Goal: Task Accomplishment & Management: Manage account settings

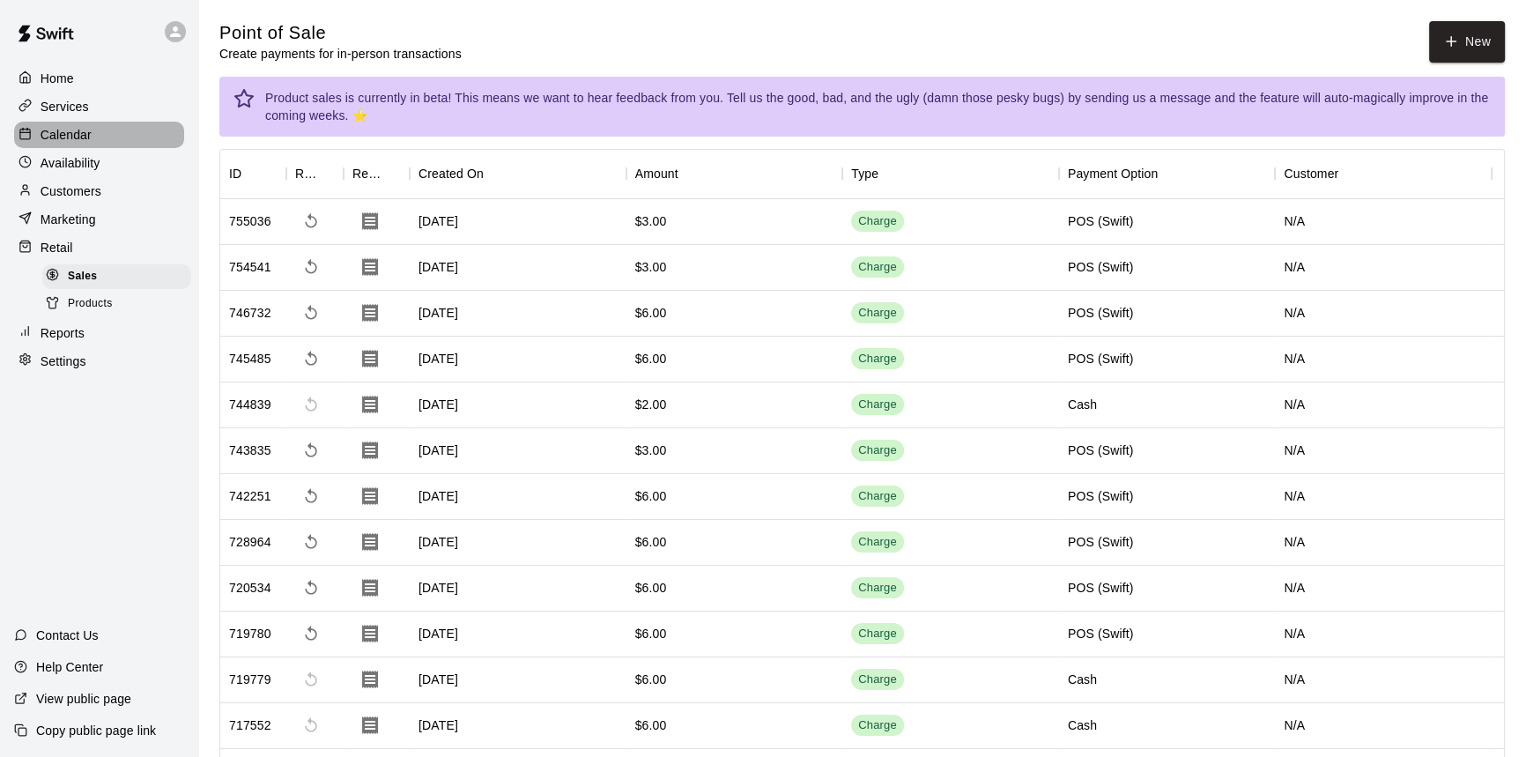
click at [78, 125] on div "Calendar" at bounding box center [99, 135] width 170 height 26
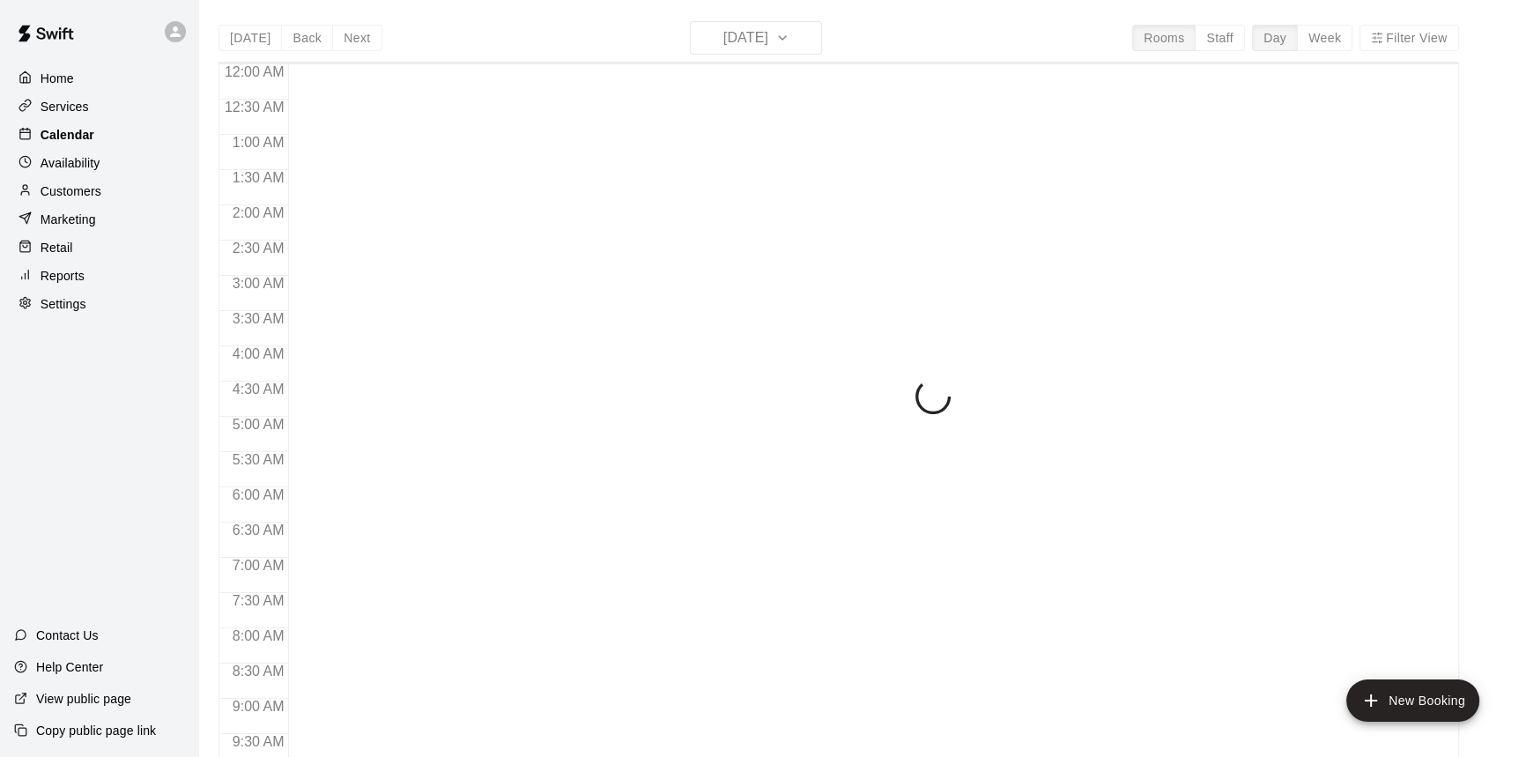
scroll to position [698, 0]
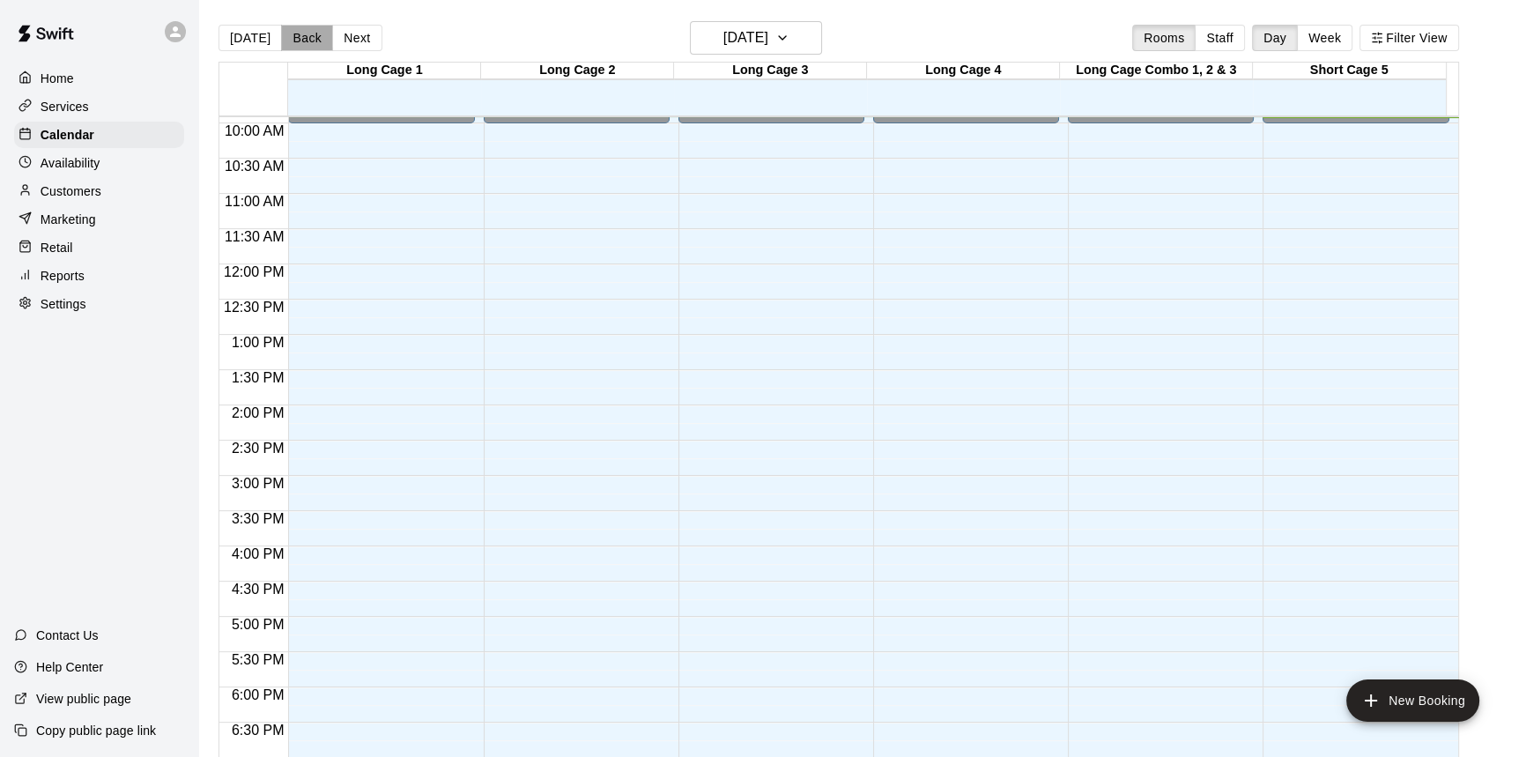
drag, startPoint x: 307, startPoint y: 38, endPoint x: 323, endPoint y: 39, distance: 15.9
click at [309, 40] on button "Back" at bounding box center [307, 38] width 52 height 26
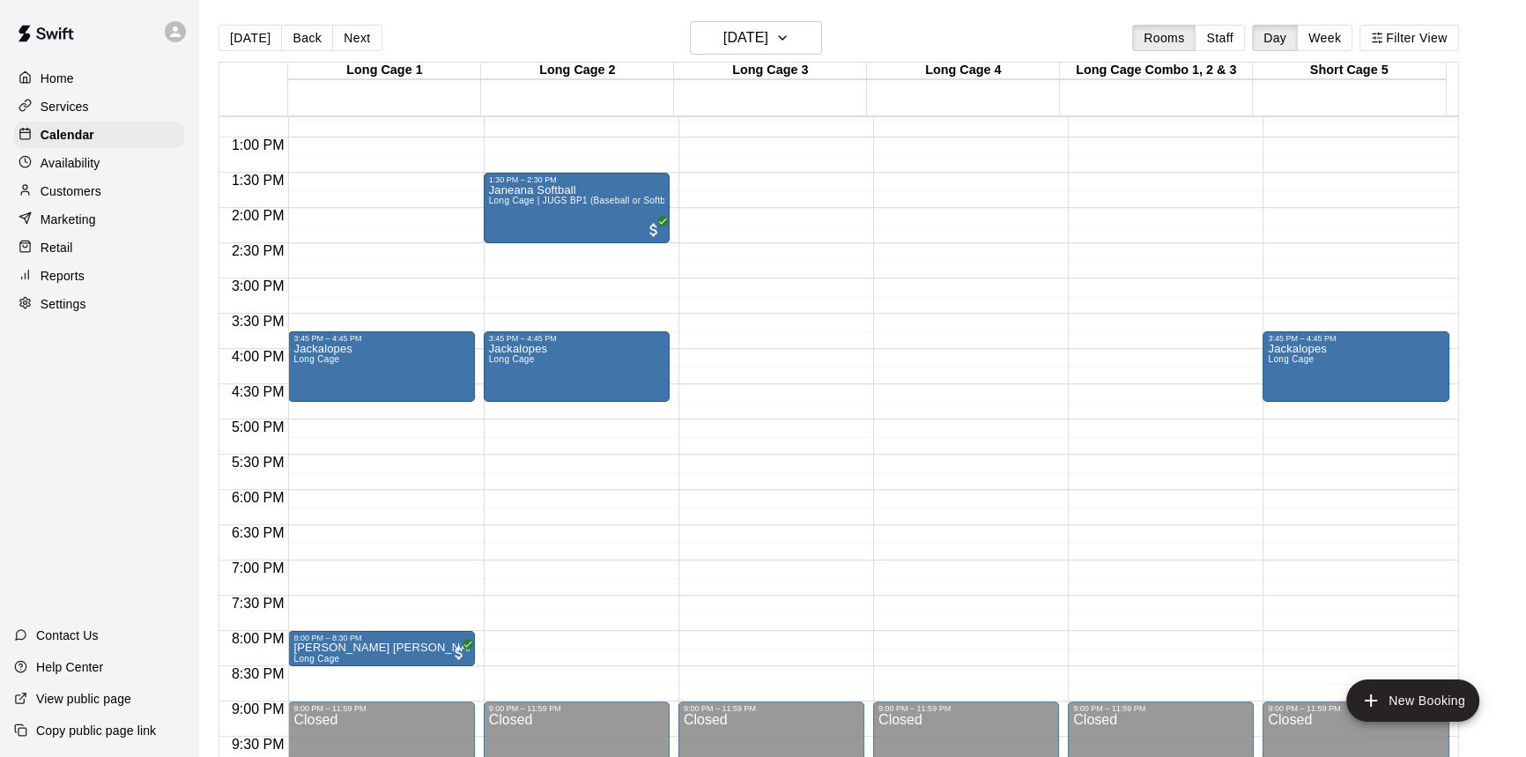
scroll to position [859, 0]
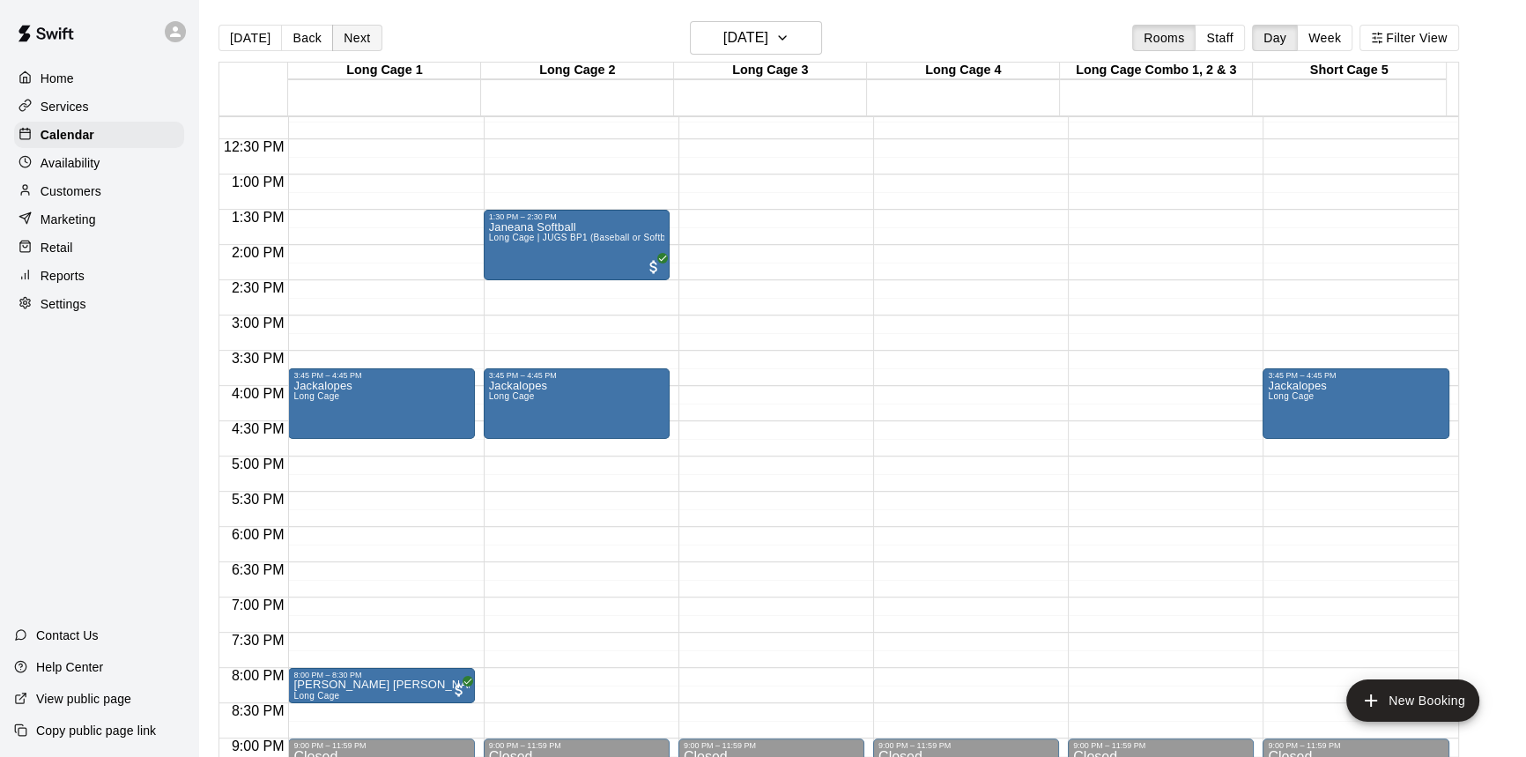
click at [347, 26] on div "[DATE] Back [DATE][DATE] Rooms Staff Day Week Filter View" at bounding box center [838, 41] width 1240 height 41
click at [348, 33] on button "Next" at bounding box center [356, 38] width 49 height 26
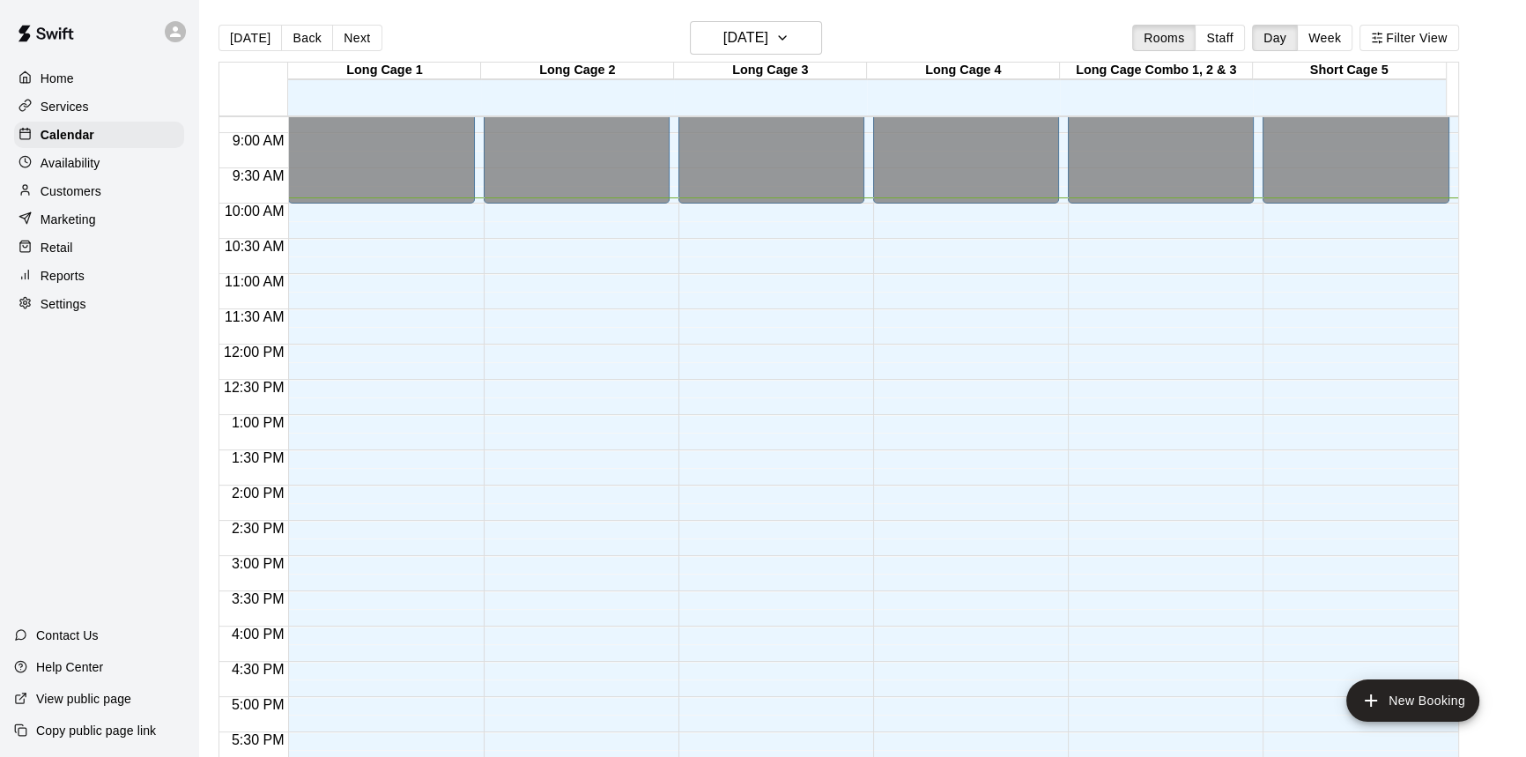
scroll to position [698, 0]
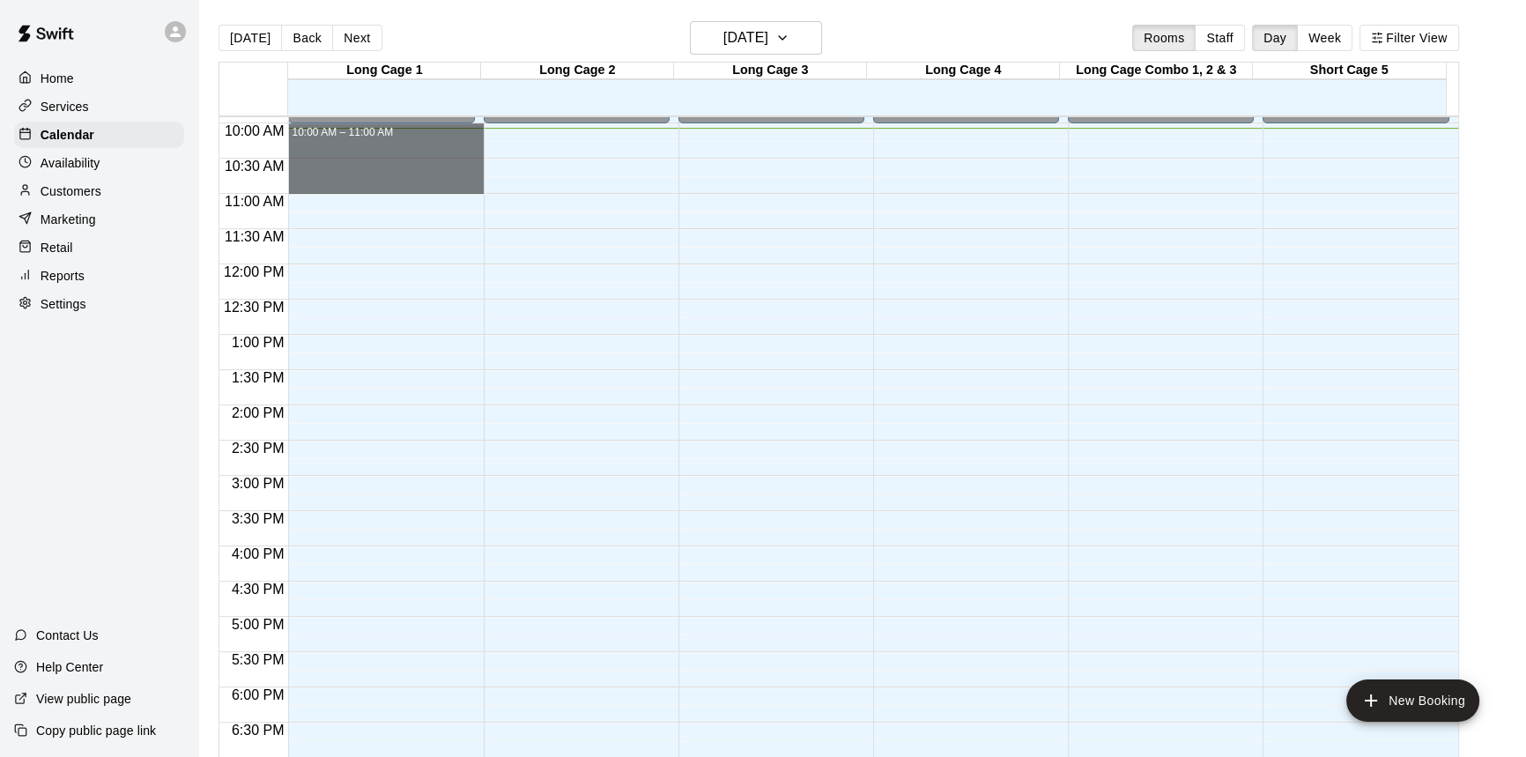
drag, startPoint x: 389, startPoint y: 126, endPoint x: 387, endPoint y: 188, distance: 61.7
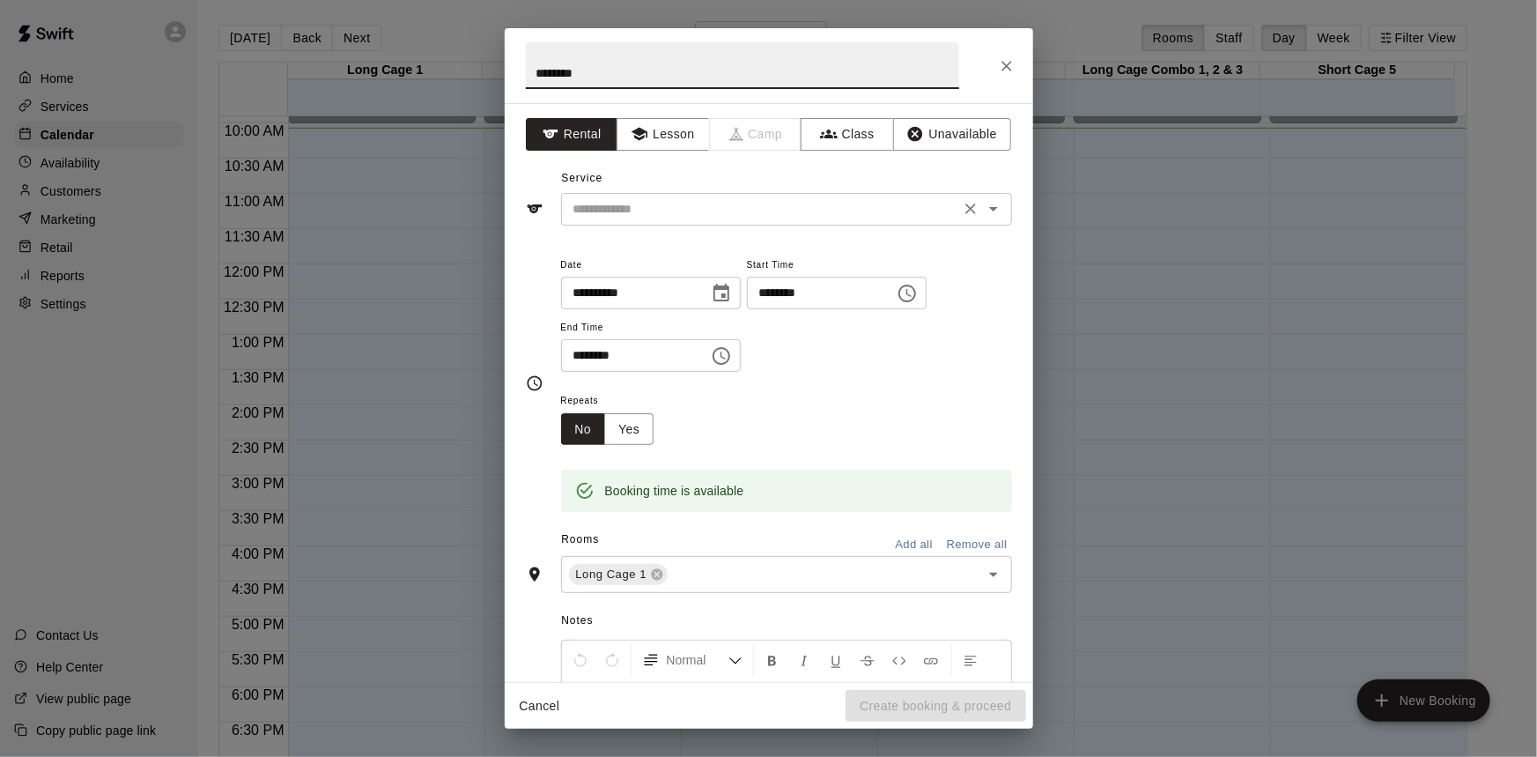
type input "********"
click at [658, 219] on div "​" at bounding box center [786, 209] width 451 height 33
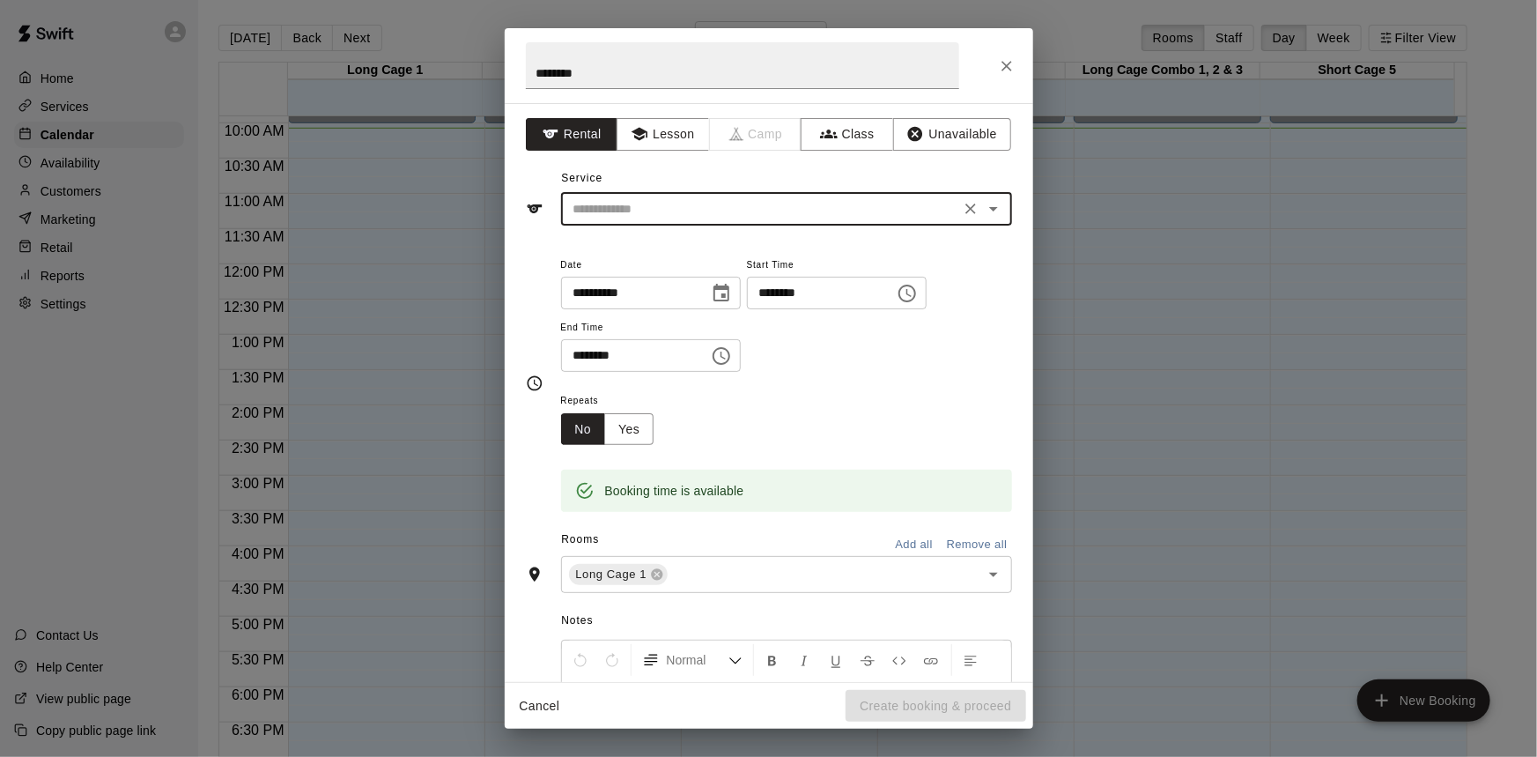
click at [663, 200] on input "text" at bounding box center [760, 209] width 388 height 22
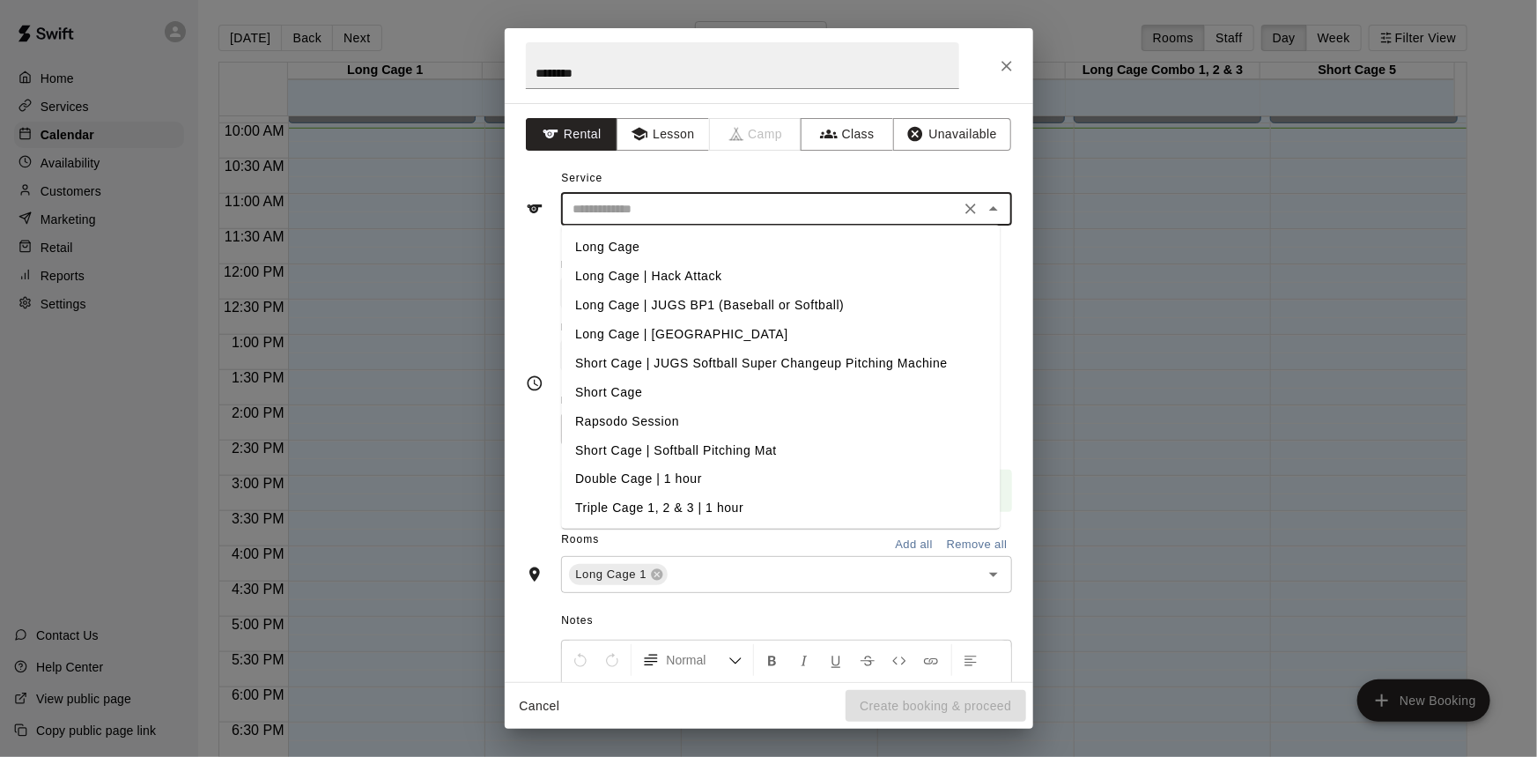
click at [698, 246] on li "Long Cage" at bounding box center [780, 247] width 439 height 29
type input "*********"
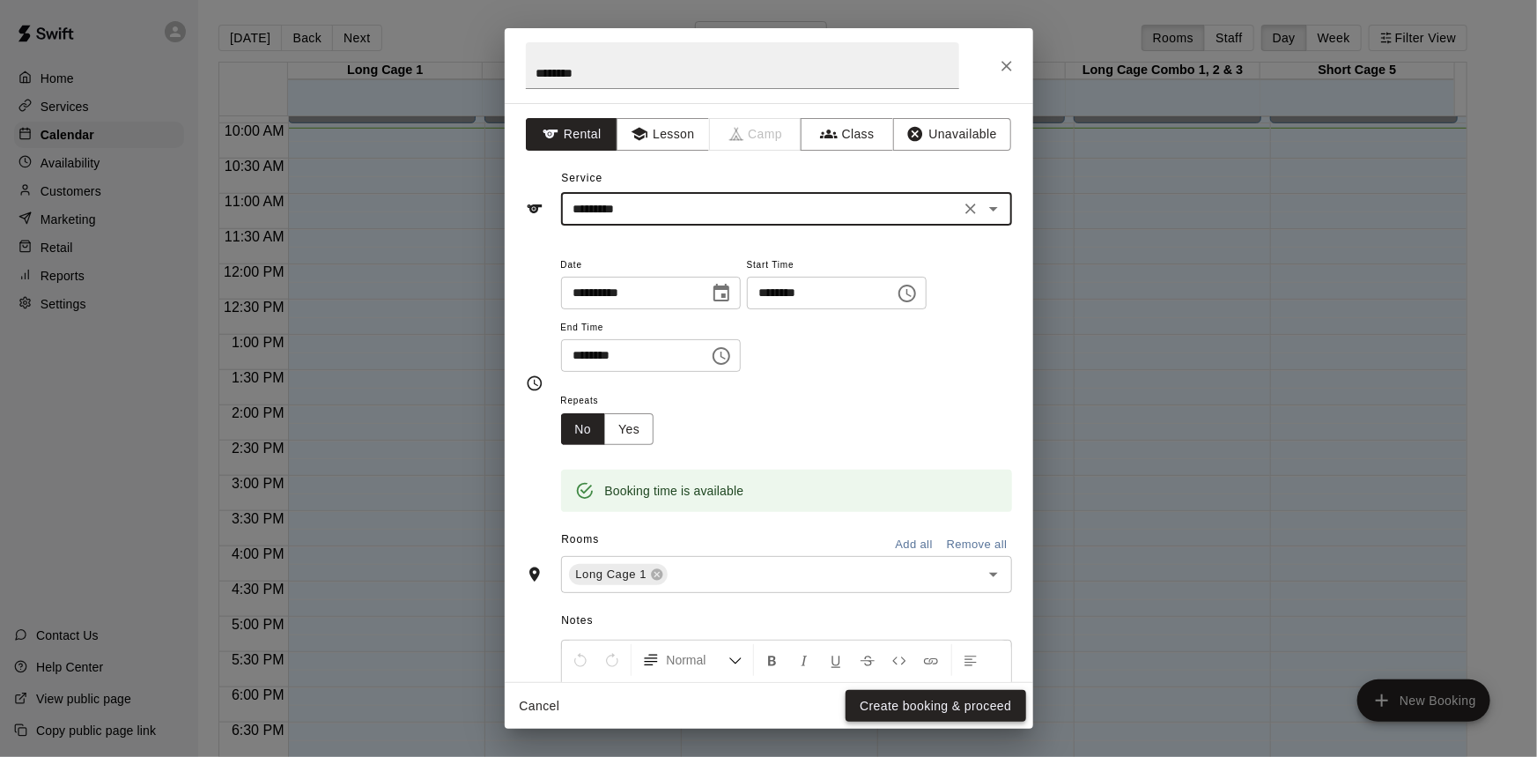
click at [920, 701] on button "Create booking & proceed" at bounding box center [936, 706] width 180 height 33
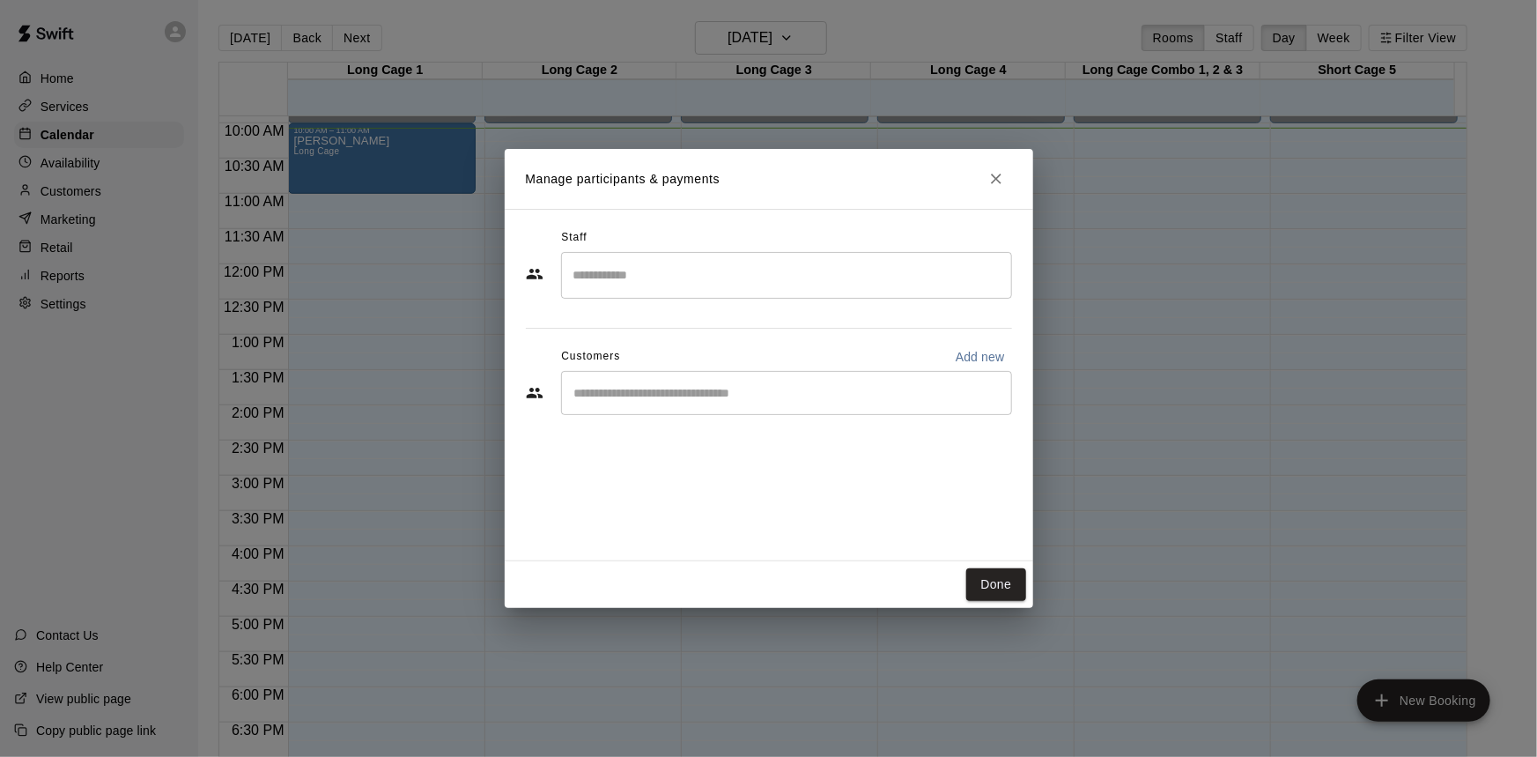
click at [697, 386] on input "Start typing to search customers..." at bounding box center [786, 393] width 435 height 18
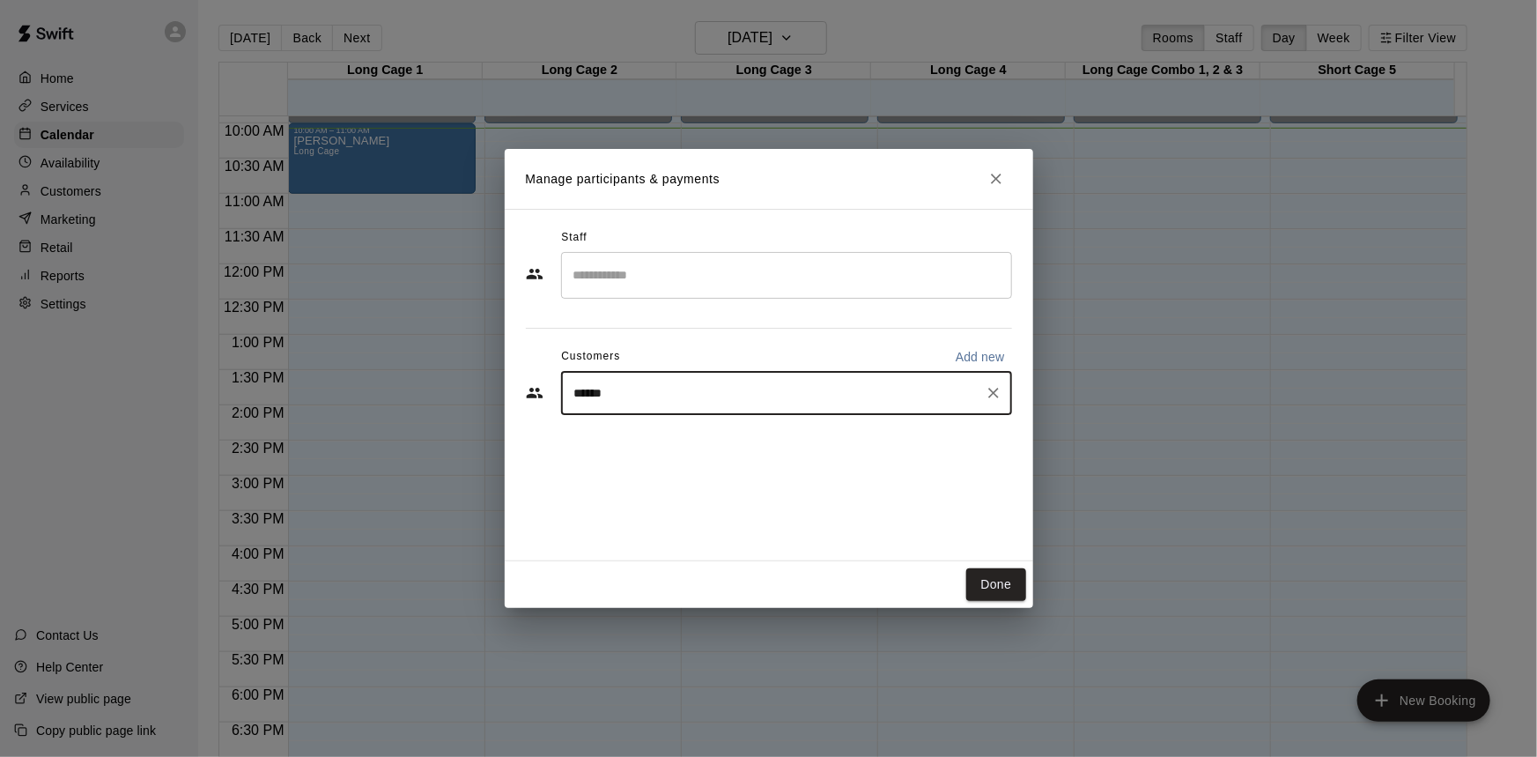
type input "******"
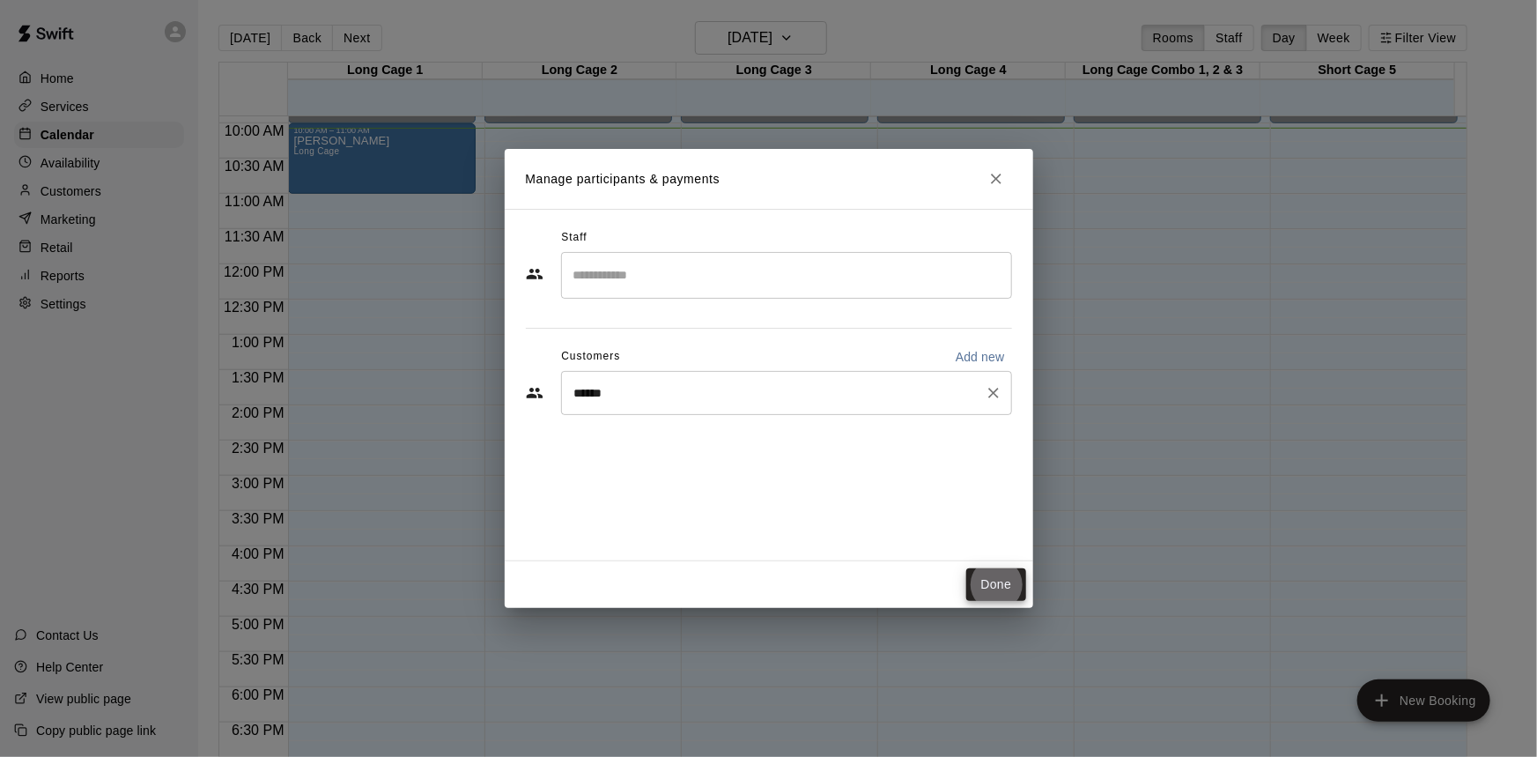
click at [966, 568] on button "Done" at bounding box center [995, 584] width 59 height 33
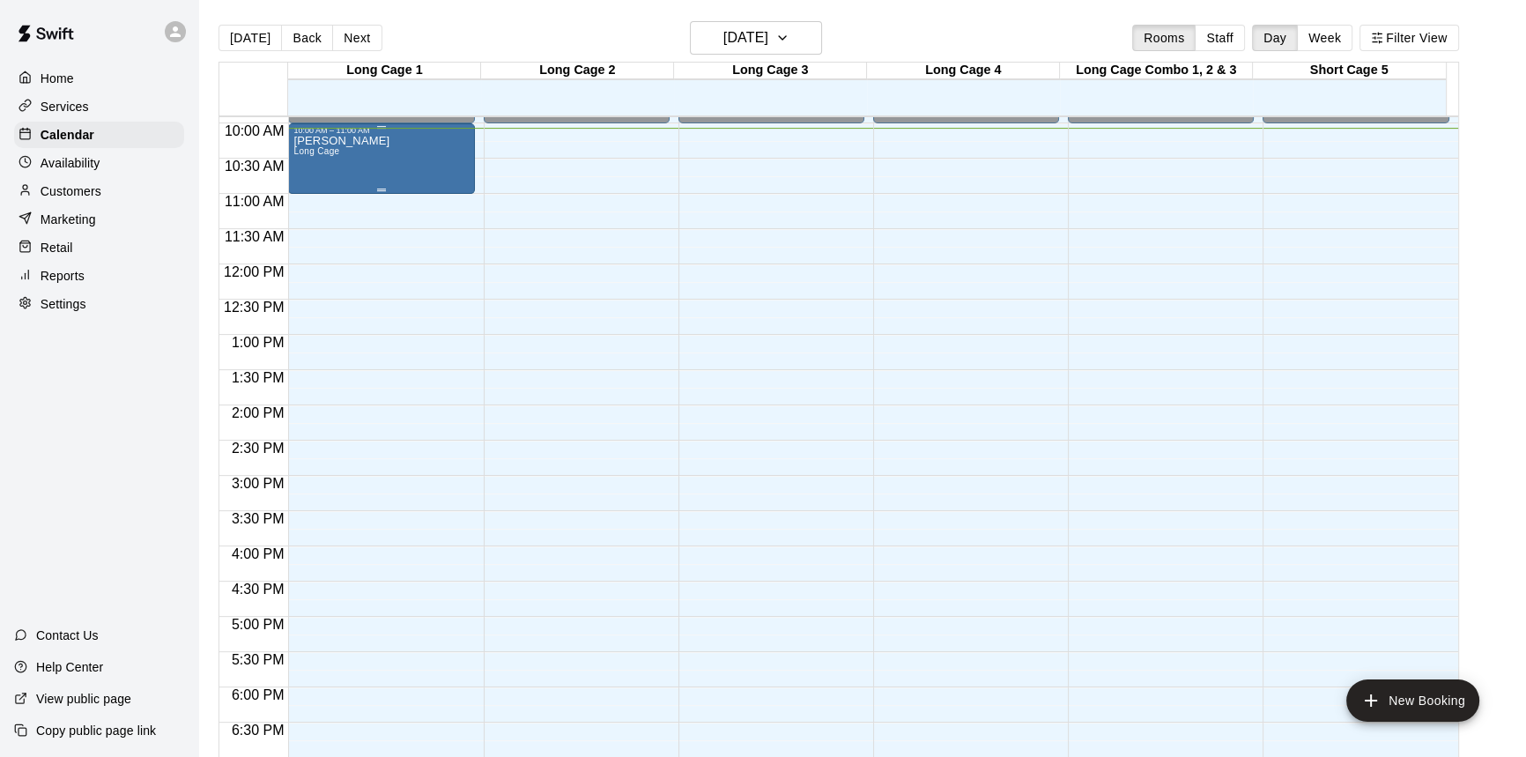
click at [409, 167] on div "[PERSON_NAME] Cage" at bounding box center [380, 513] width 175 height 757
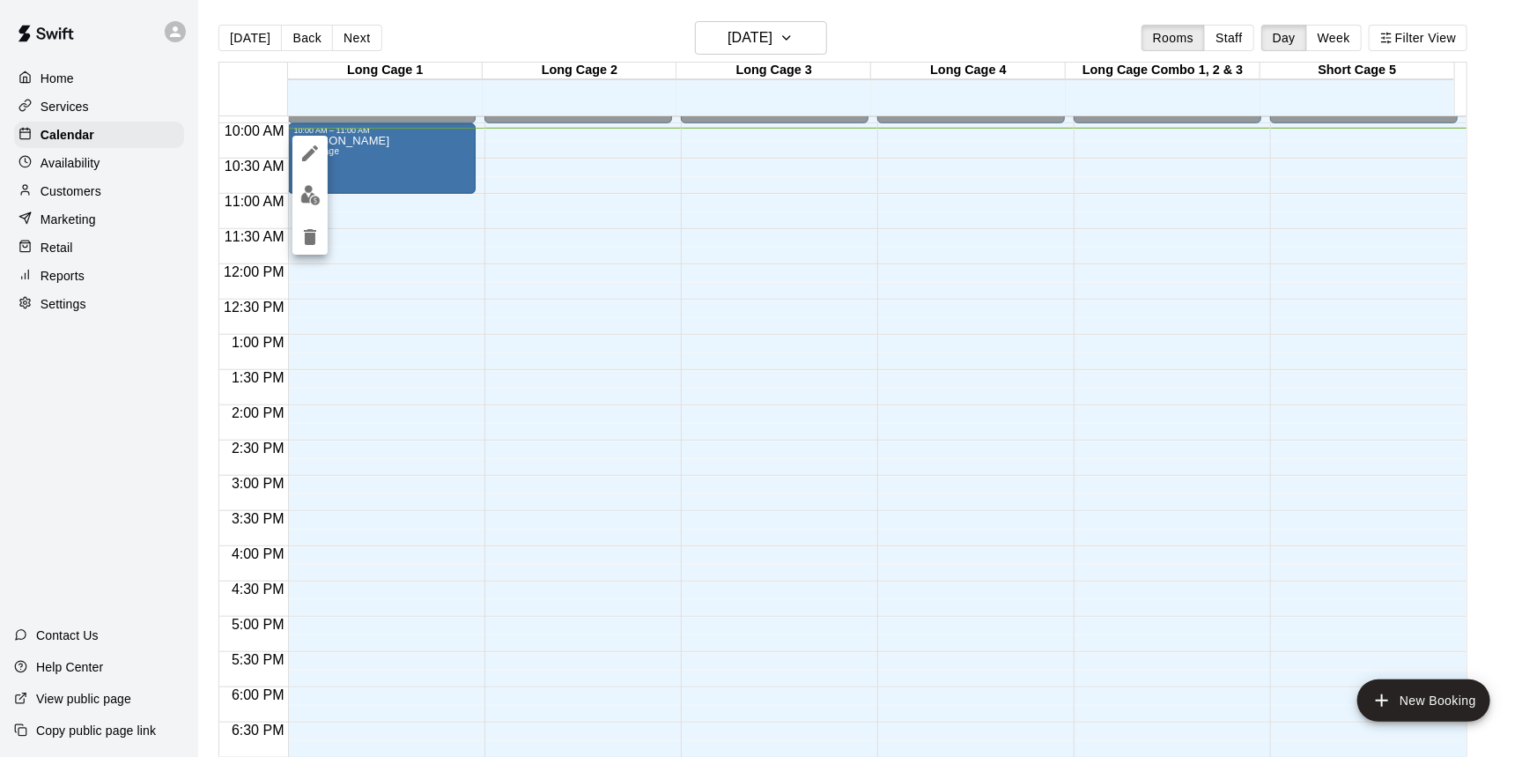
click at [312, 200] on img "edit" at bounding box center [310, 195] width 20 height 20
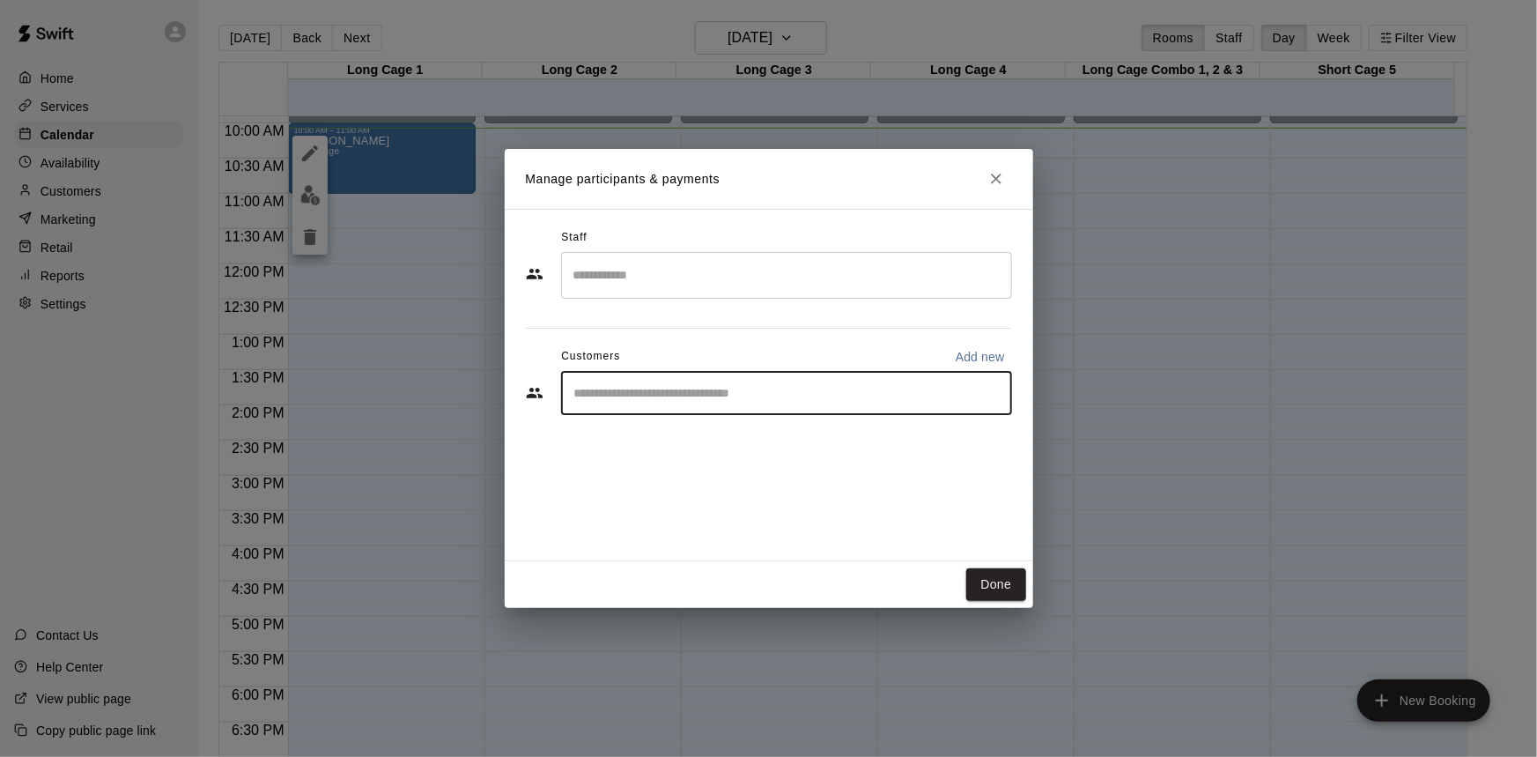
click at [680, 395] on input "Start typing to search customers..." at bounding box center [786, 393] width 435 height 18
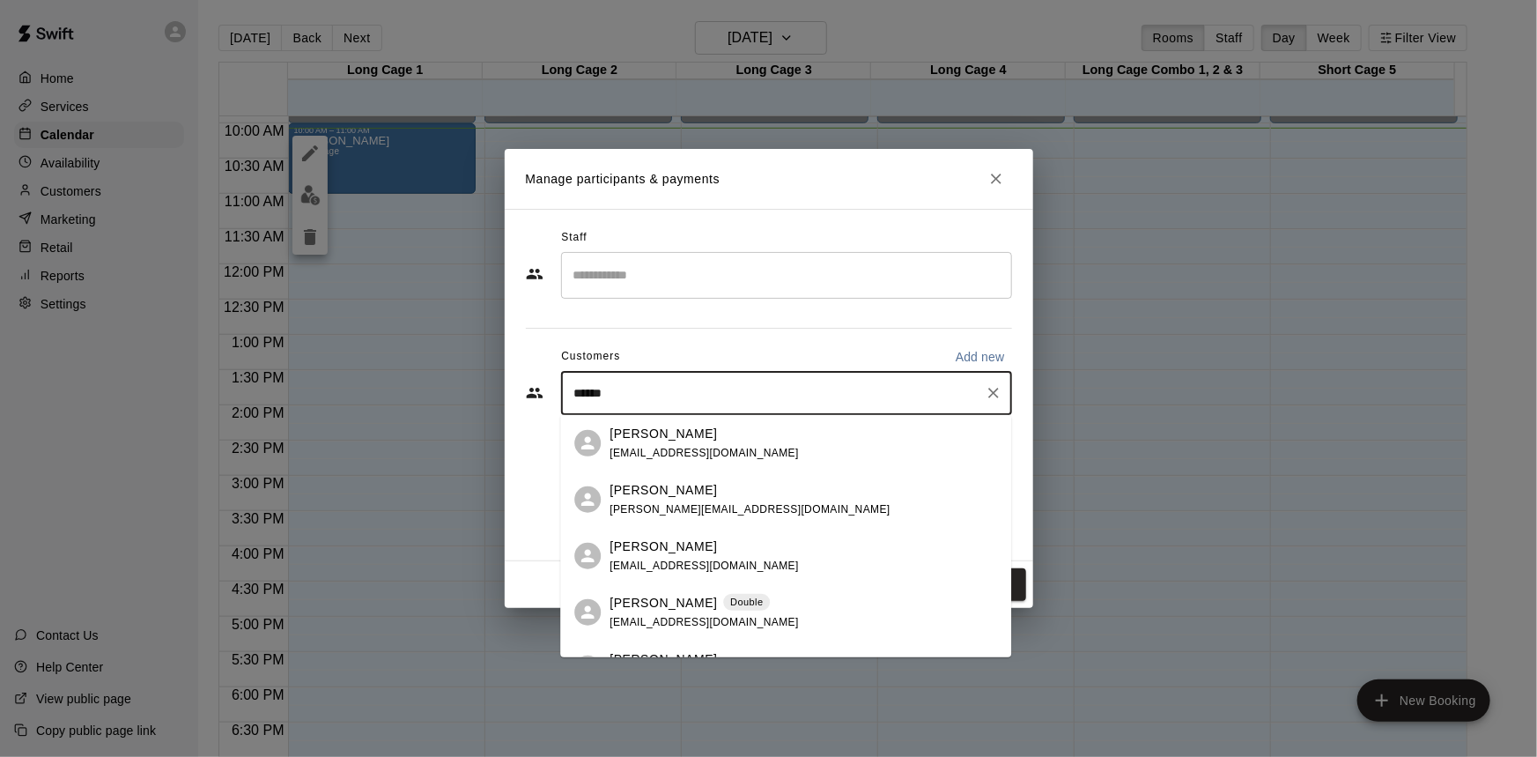
type input "******"
click at [711, 555] on div "[PERSON_NAME] Double [EMAIL_ADDRESS][DOMAIN_NAME]" at bounding box center [704, 555] width 189 height 38
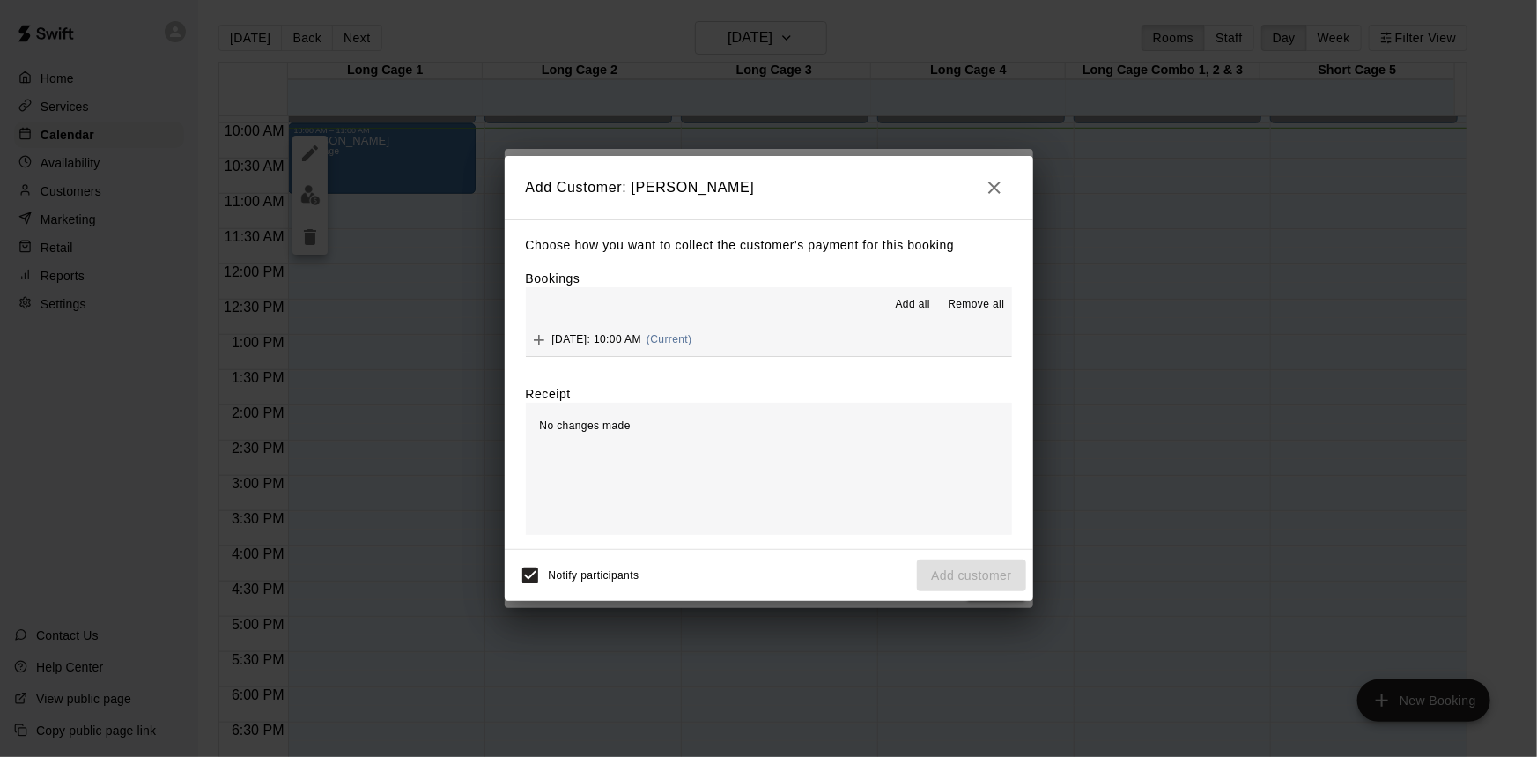
click at [808, 344] on button "[DATE]: 10:00 AM (Current)" at bounding box center [769, 339] width 486 height 33
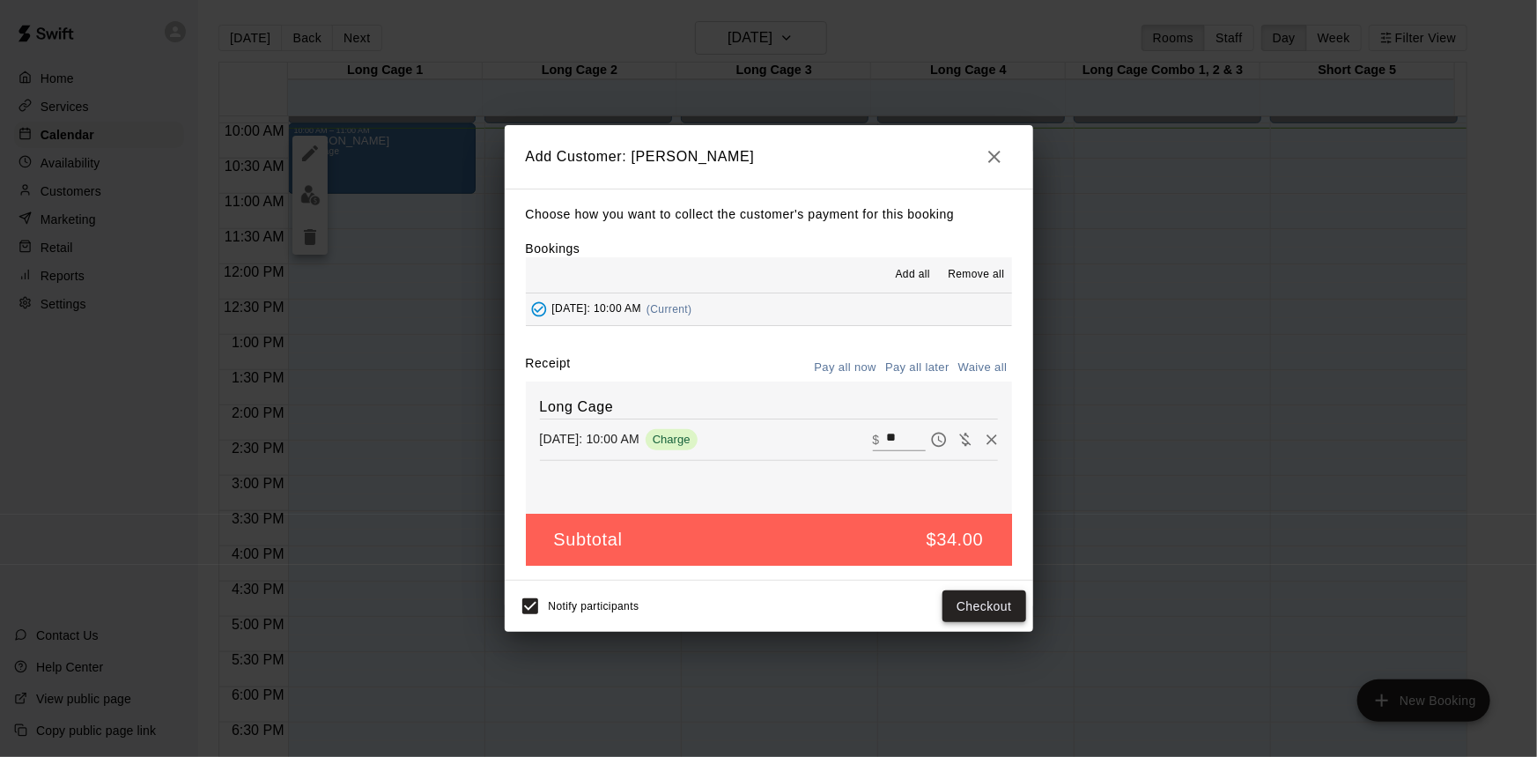
click at [992, 614] on button "Checkout" at bounding box center [983, 606] width 83 height 33
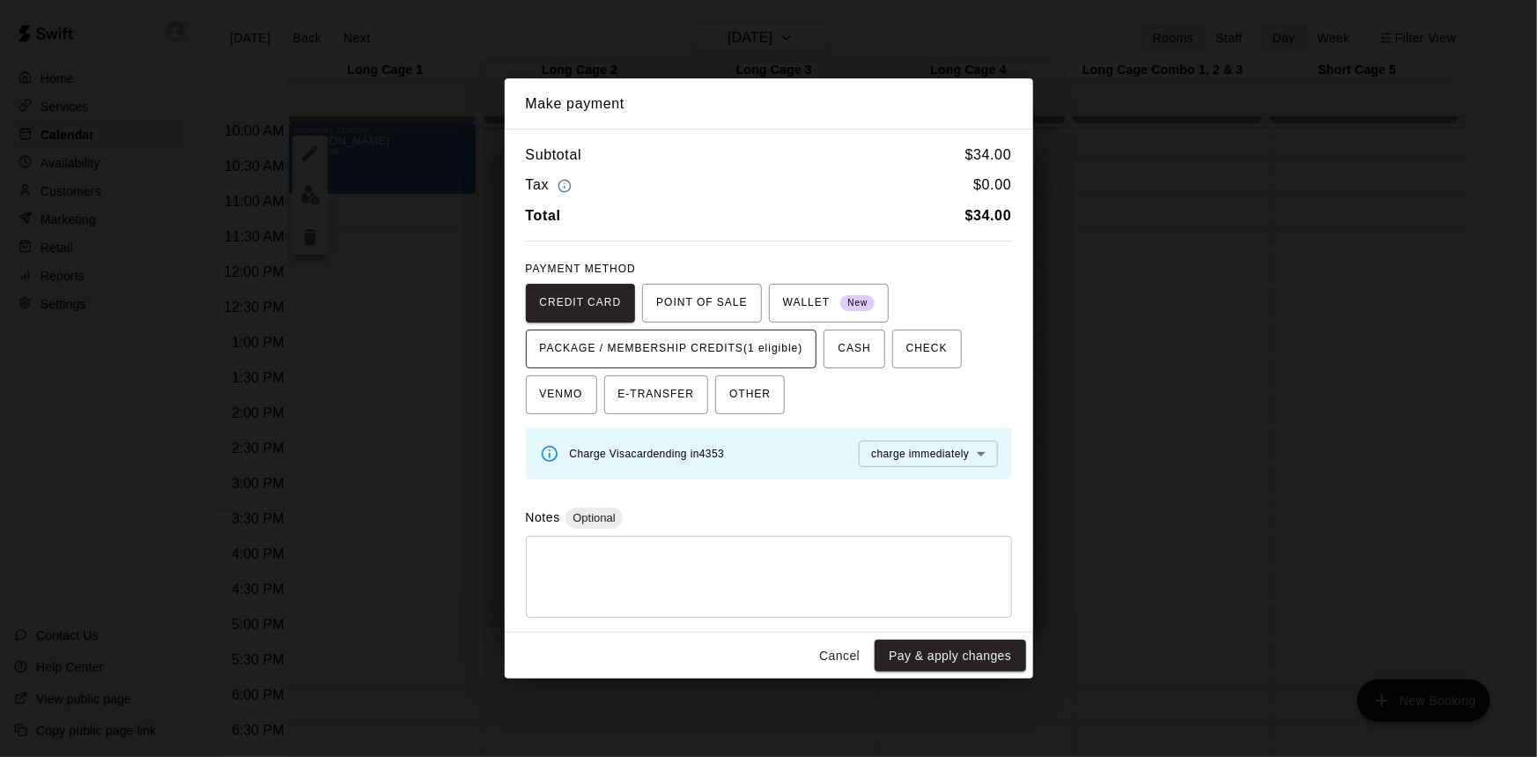
click at [773, 353] on span "PACKAGE / MEMBERSHIP CREDITS (1 eligible)" at bounding box center [671, 349] width 263 height 28
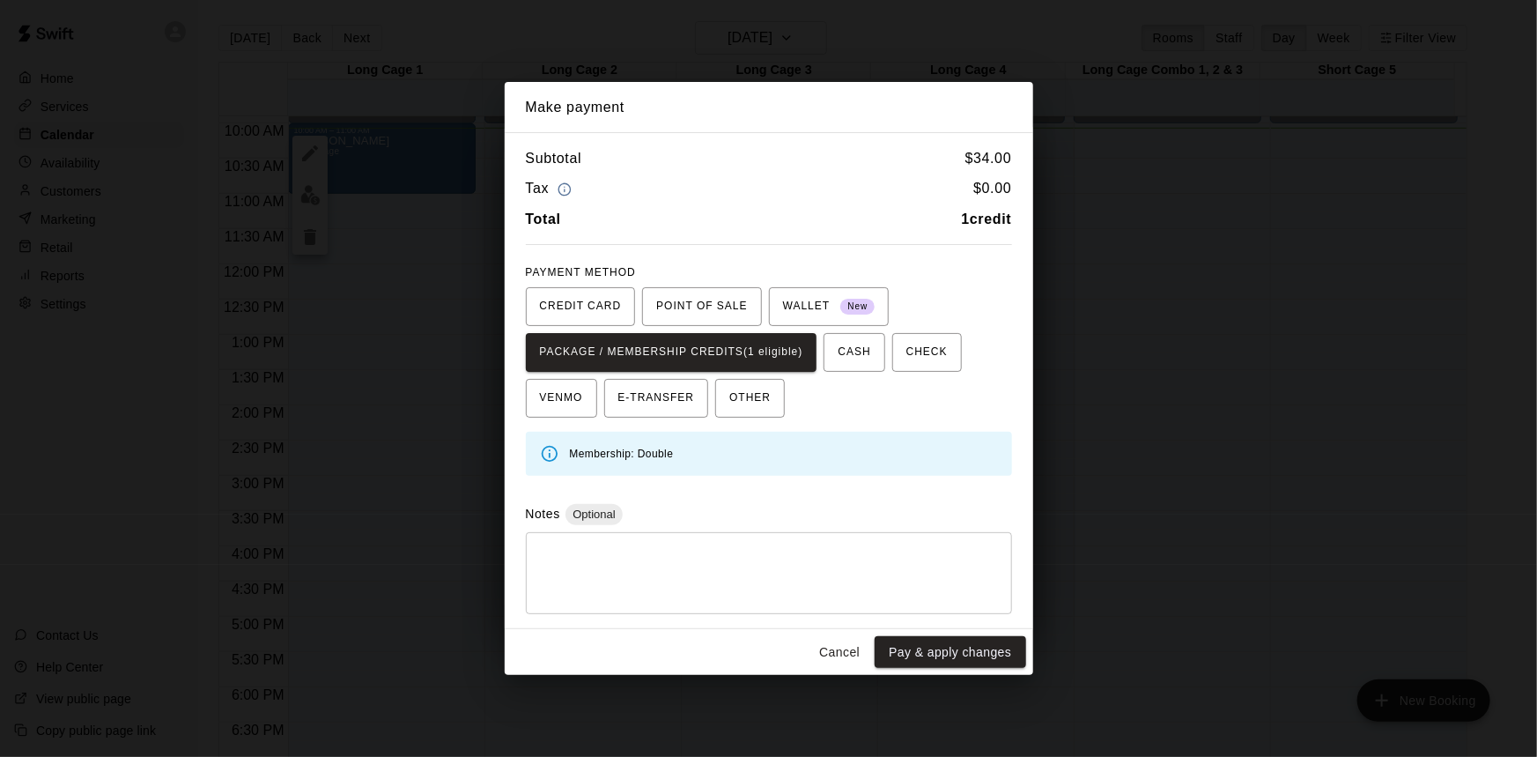
click at [940, 655] on button "Pay & apply changes" at bounding box center [950, 652] width 151 height 33
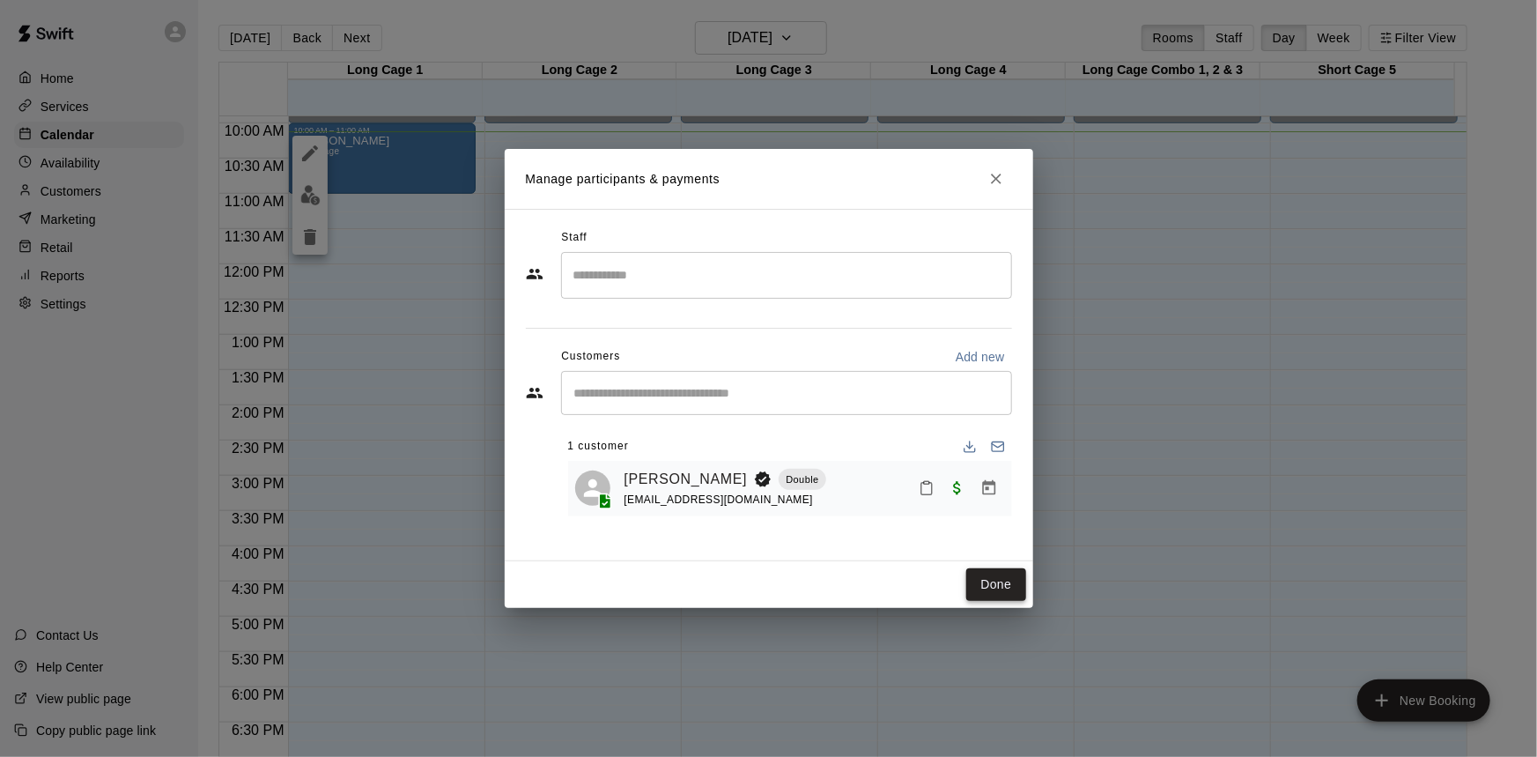
click at [1022, 571] on div "Done" at bounding box center [769, 584] width 528 height 47
click at [997, 586] on button "Done" at bounding box center [995, 584] width 59 height 33
